Goal: Task Accomplishment & Management: Manage account settings

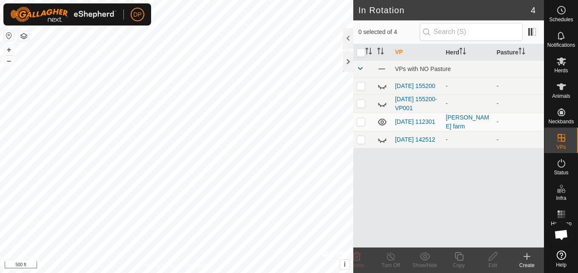
scroll to position [885, 0]
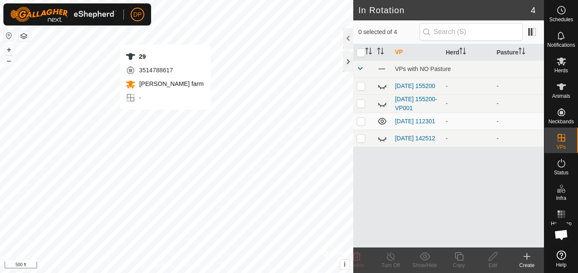
scroll to position [885, 0]
click at [405, 120] on link "[DATE] 112301" at bounding box center [415, 121] width 40 height 7
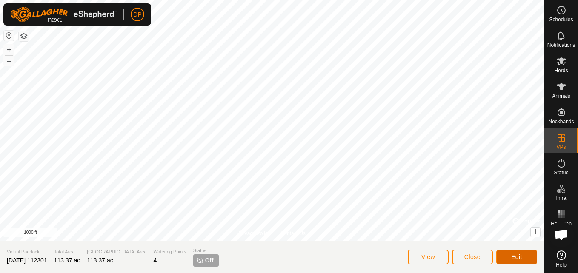
click at [512, 258] on span "Edit" at bounding box center [516, 257] width 11 height 7
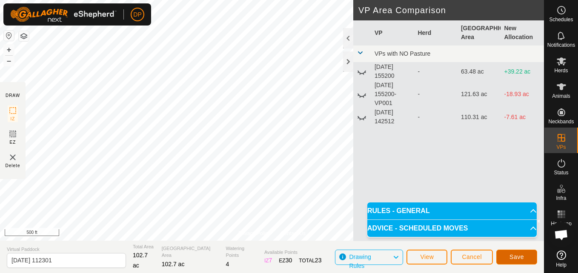
click at [521, 254] on span "Save" at bounding box center [516, 257] width 14 height 7
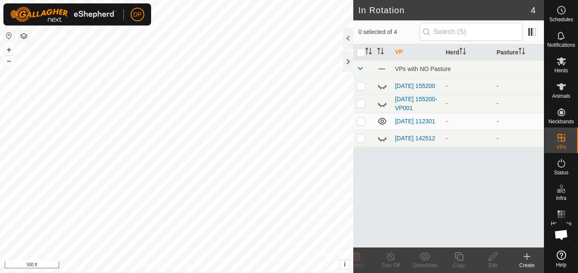
click at [408, 121] on link "[DATE] 112301" at bounding box center [415, 121] width 40 height 7
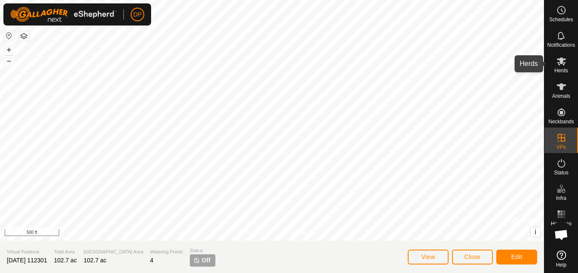
click at [558, 61] on icon at bounding box center [561, 61] width 10 height 10
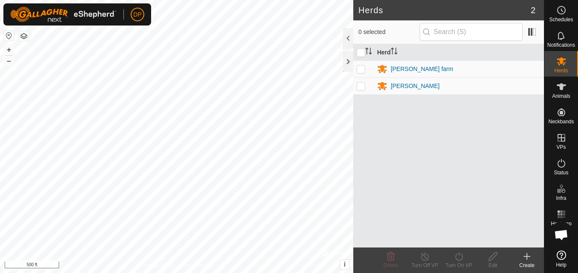
click at [363, 68] on p-checkbox at bounding box center [361, 69] width 9 height 7
checkbox input "true"
click at [458, 255] on icon at bounding box center [459, 257] width 11 height 10
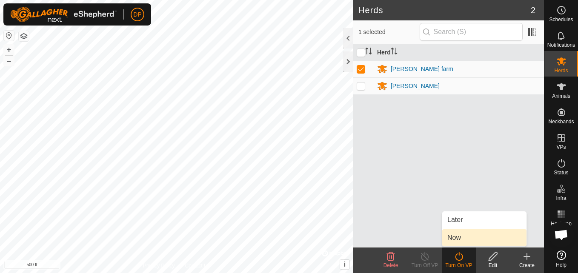
click at [461, 239] on link "Now" at bounding box center [484, 237] width 84 height 17
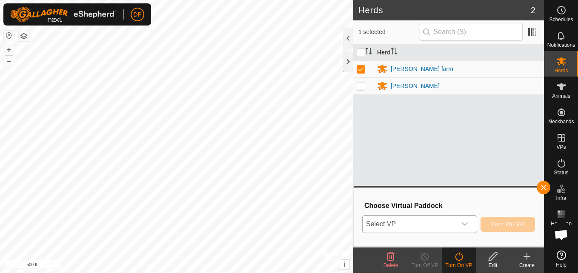
click at [468, 225] on icon "dropdown trigger" at bounding box center [464, 224] width 7 height 7
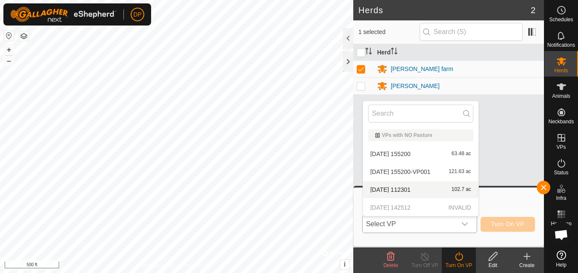
click at [443, 191] on li "2025-09-21 112301 102.7 ac" at bounding box center [420, 189] width 115 height 17
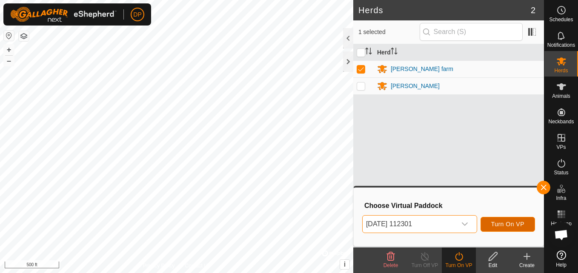
click at [502, 223] on span "Turn On VP" at bounding box center [507, 224] width 33 height 7
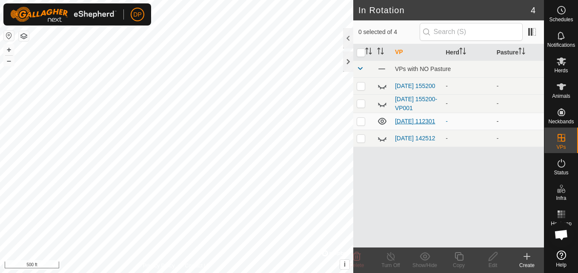
scroll to position [885, 0]
click at [407, 120] on link "[DATE] 112301" at bounding box center [415, 121] width 40 height 7
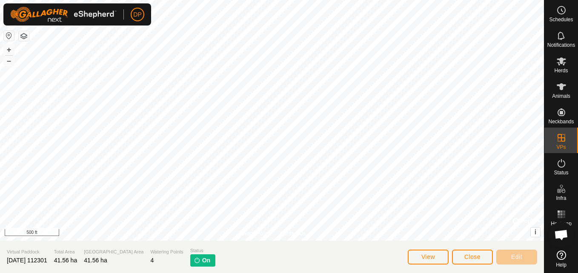
scroll to position [885, 0]
click at [558, 58] on icon at bounding box center [561, 61] width 10 height 10
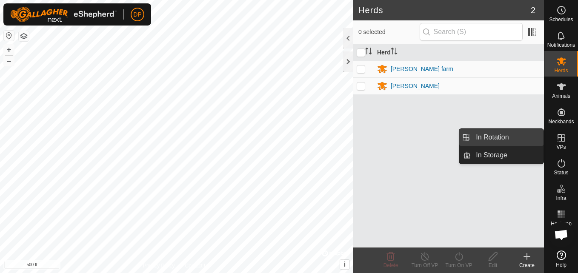
click at [534, 135] on link "In Rotation" at bounding box center [507, 137] width 73 height 17
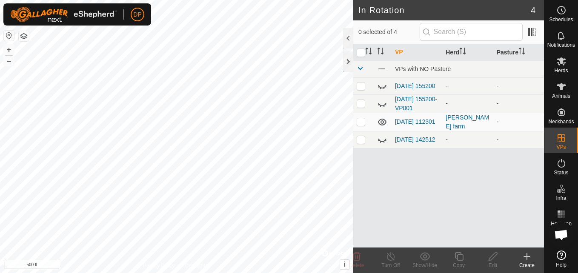
click at [417, 125] on td "[DATE] 112301" at bounding box center [417, 122] width 51 height 18
click at [408, 118] on link "[DATE] 112301" at bounding box center [415, 121] width 40 height 7
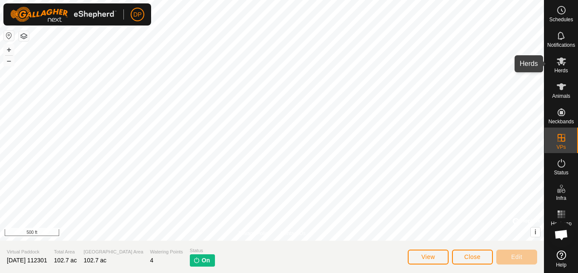
click at [564, 58] on icon at bounding box center [561, 61] width 10 height 10
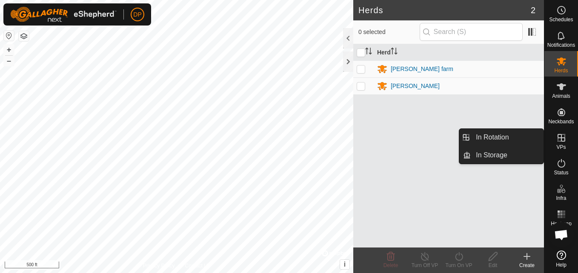
click at [564, 142] on icon at bounding box center [561, 138] width 10 height 10
click at [534, 137] on link "In Rotation" at bounding box center [507, 137] width 73 height 17
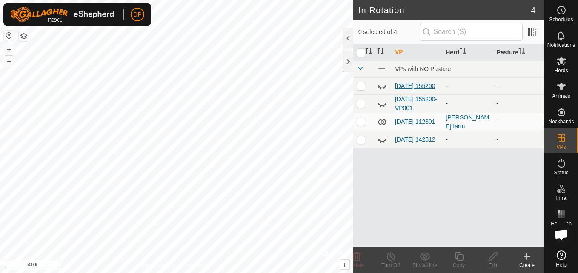
click at [412, 84] on link "[DATE] 155200" at bounding box center [415, 86] width 40 height 7
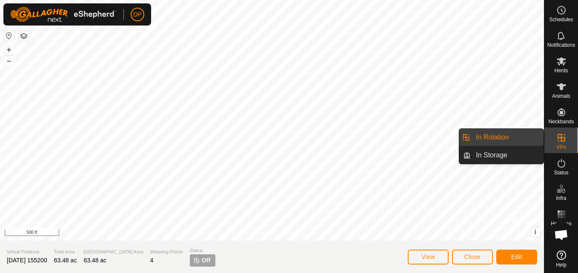
click at [517, 133] on link "In Rotation" at bounding box center [507, 137] width 73 height 17
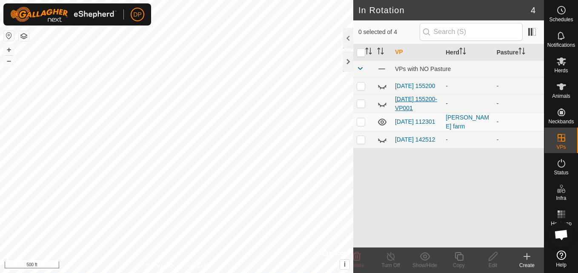
click at [399, 97] on link "[DATE] 155200-VP001" at bounding box center [416, 104] width 42 height 16
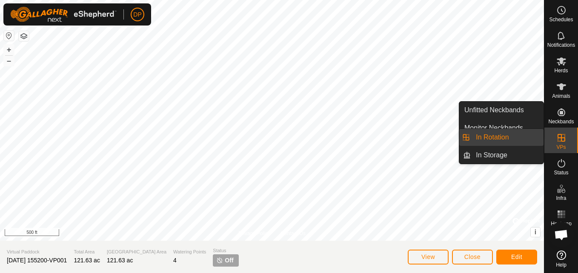
click at [525, 136] on link "In Rotation" at bounding box center [507, 137] width 73 height 17
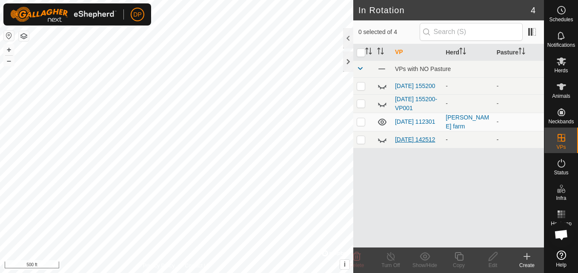
click at [405, 139] on link "[DATE] 142512" at bounding box center [415, 139] width 40 height 7
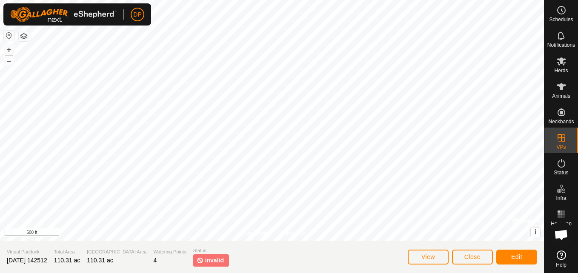
click at [476, 252] on div "Privacy Policy Contact Us + – ⇧ i © Mapbox , © OpenStreetMap , Improve this map…" at bounding box center [272, 136] width 544 height 273
click at [509, 257] on button "Edit" at bounding box center [516, 257] width 41 height 15
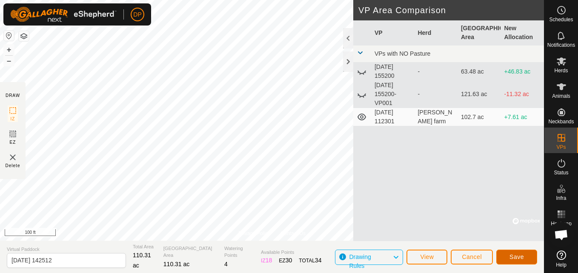
click at [518, 256] on span "Save" at bounding box center [516, 257] width 14 height 7
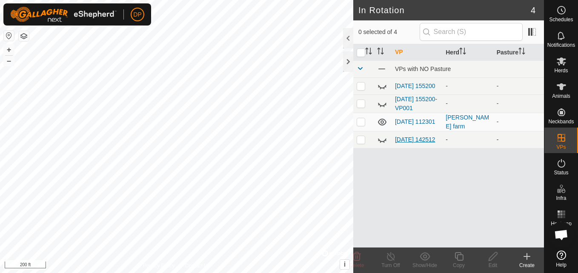
click at [408, 136] on link "[DATE] 142512" at bounding box center [415, 139] width 40 height 7
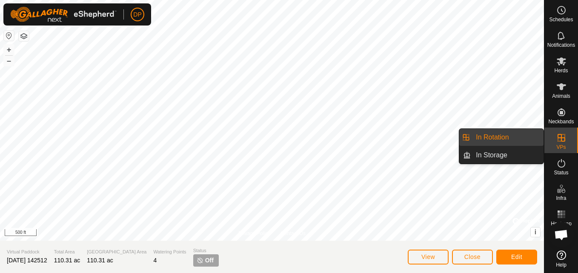
click at [521, 139] on link "In Rotation" at bounding box center [507, 137] width 73 height 17
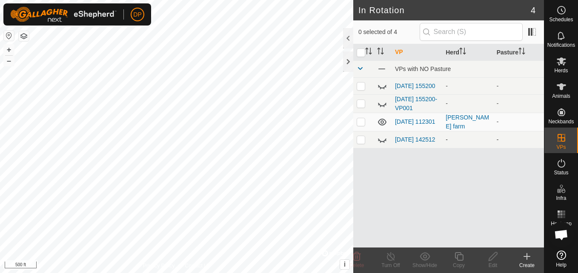
click at [379, 141] on icon at bounding box center [382, 140] width 9 height 3
click at [381, 140] on icon at bounding box center [382, 139] width 10 height 10
click at [406, 136] on link "[DATE] 142512" at bounding box center [415, 139] width 40 height 7
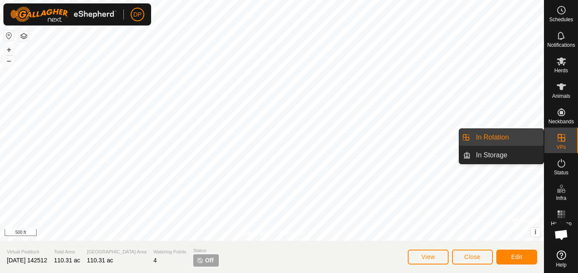
click at [557, 133] on icon at bounding box center [561, 138] width 10 height 10
click at [517, 138] on link "In Rotation" at bounding box center [507, 137] width 73 height 17
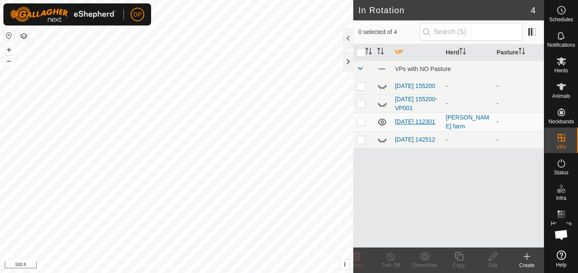
click at [401, 120] on link "[DATE] 112301" at bounding box center [415, 121] width 40 height 7
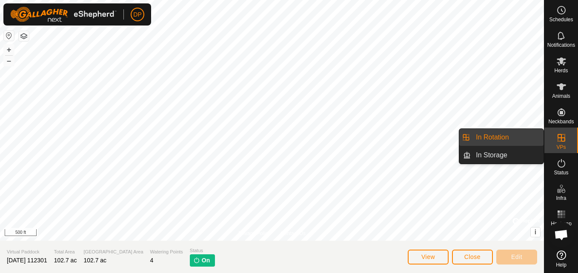
click at [520, 134] on link "In Rotation" at bounding box center [507, 137] width 73 height 17
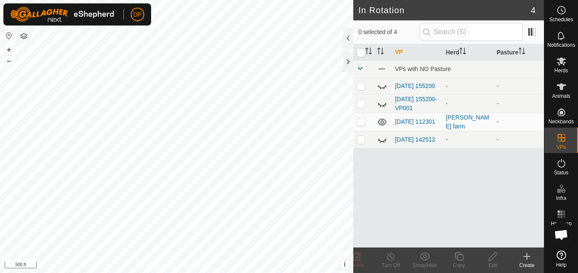
click at [362, 123] on p-checkbox at bounding box center [361, 121] width 9 height 7
checkbox input "true"
click at [407, 119] on link "[DATE] 112301" at bounding box center [415, 121] width 40 height 7
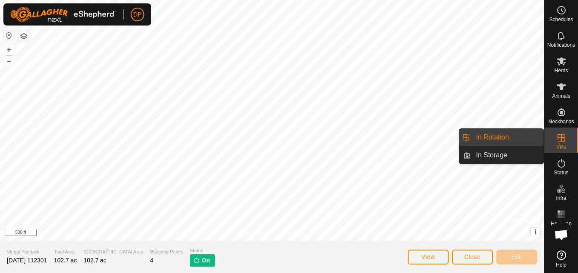
click at [534, 135] on link "In Rotation" at bounding box center [507, 137] width 73 height 17
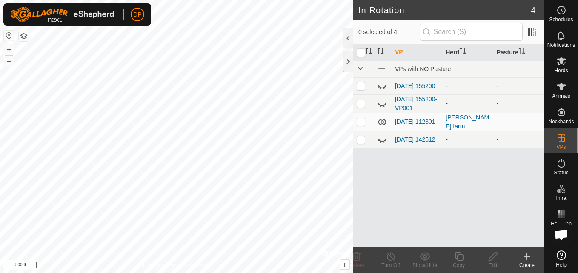
click at [358, 123] on p-checkbox at bounding box center [361, 121] width 9 height 7
click at [475, 89] on div "-" at bounding box center [468, 86] width 44 height 9
click at [362, 118] on td at bounding box center [363, 122] width 20 height 18
checkbox input "false"
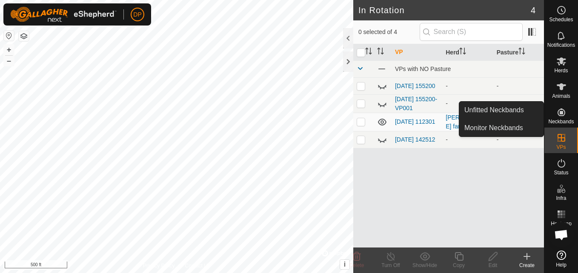
click at [560, 111] on icon at bounding box center [561, 112] width 10 height 10
click at [512, 126] on link "Monitor Neckbands" at bounding box center [501, 128] width 84 height 17
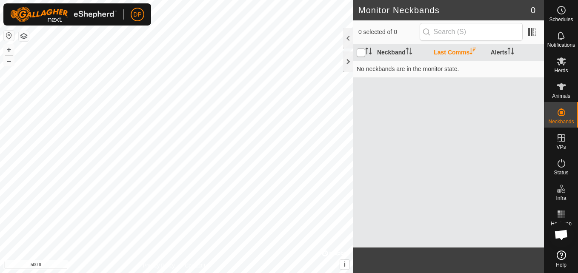
click at [362, 54] on input "checkbox" at bounding box center [361, 53] width 9 height 9
click at [363, 53] on input "checkbox" at bounding box center [361, 53] width 9 height 9
checkbox input "false"
